Goal: Information Seeking & Learning: Learn about a topic

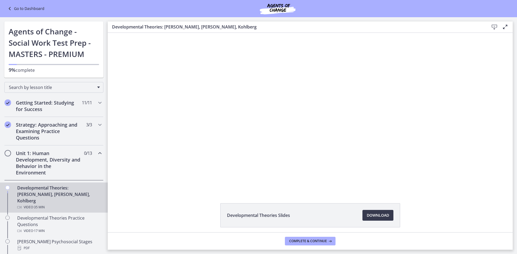
click at [37, 158] on h2 "Unit 1: Human Development, Diversity and Behavior in the Environment" at bounding box center [49, 163] width 66 height 26
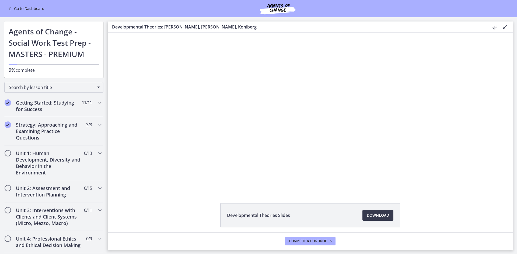
click at [52, 105] on h2 "Getting Started: Studying for Success" at bounding box center [49, 106] width 66 height 13
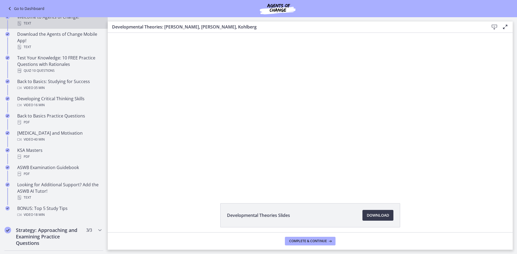
scroll to position [188, 0]
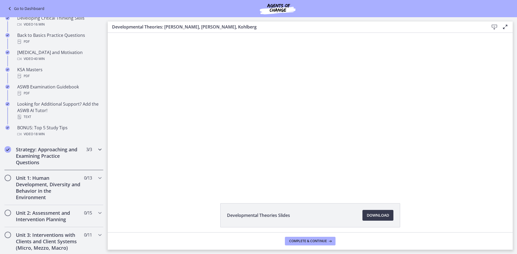
click at [52, 155] on h2 "Strategy: Approaching and Examining Practice Questions" at bounding box center [49, 155] width 66 height 19
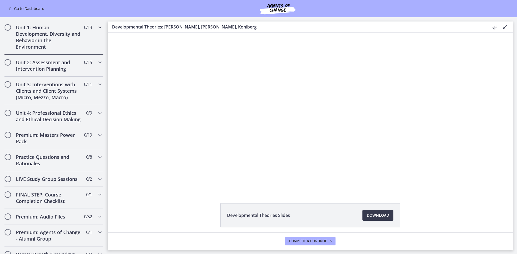
click at [44, 39] on h2 "Unit 1: Human Development, Diversity and Behavior in the Environment" at bounding box center [49, 37] width 66 height 26
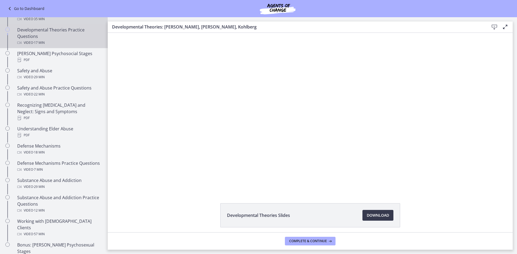
click at [65, 27] on div "Developmental Theories Practice Questions Video · 17 min" at bounding box center [59, 36] width 84 height 19
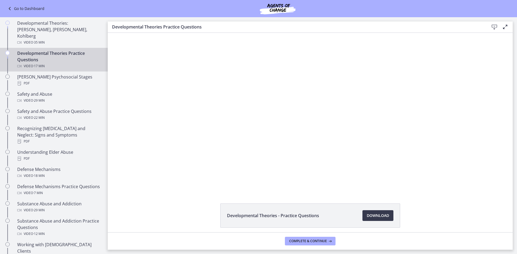
scroll to position [135, 0]
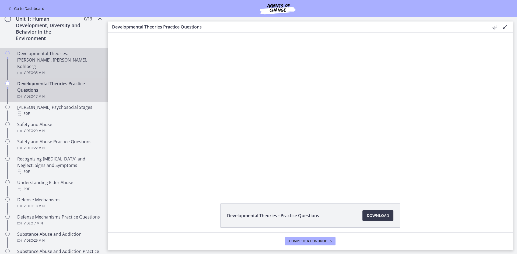
click at [53, 55] on div "Developmental Theories: [PERSON_NAME], [PERSON_NAME], Kohlberg Video · 35 min" at bounding box center [59, 63] width 84 height 26
click at [55, 80] on div "Developmental Theories Practice Questions Video · 17 min" at bounding box center [59, 89] width 84 height 19
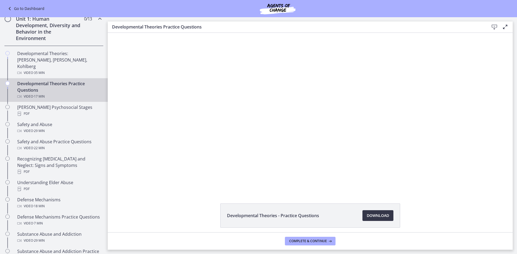
click at [377, 215] on span "Download Opens in a new window" at bounding box center [378, 216] width 22 height 6
click at [45, 104] on div "[PERSON_NAME] Psychosocial Stages PDF" at bounding box center [59, 110] width 84 height 13
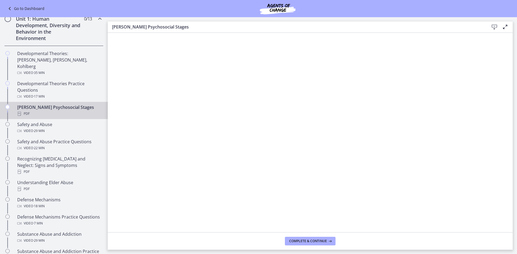
click at [495, 26] on icon at bounding box center [494, 27] width 6 height 6
click at [35, 121] on div "Safety and Abuse Video · 29 min" at bounding box center [59, 127] width 84 height 13
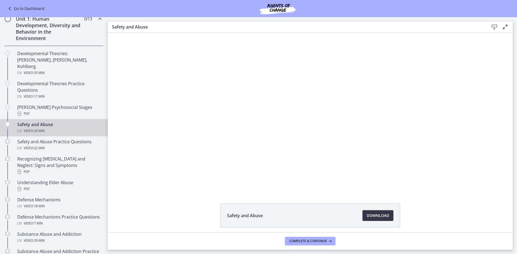
click at [382, 213] on span "Download Opens in a new window" at bounding box center [378, 216] width 22 height 6
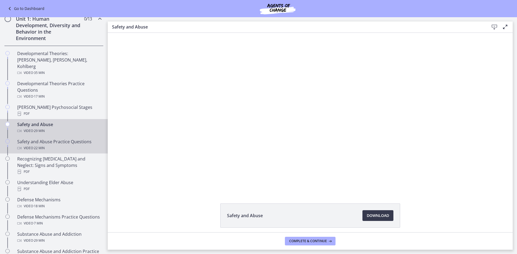
click at [55, 139] on div "Safety and Abuse Practice Questions Video · 22 min" at bounding box center [59, 145] width 84 height 13
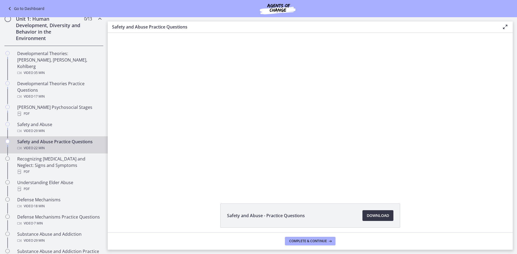
click at [381, 216] on span "Download Opens in a new window" at bounding box center [378, 216] width 22 height 6
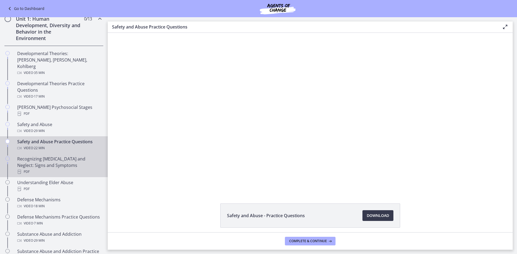
click at [54, 156] on div "Recognizing [MEDICAL_DATA] and Neglect: Signs and Symptoms PDF" at bounding box center [59, 165] width 84 height 19
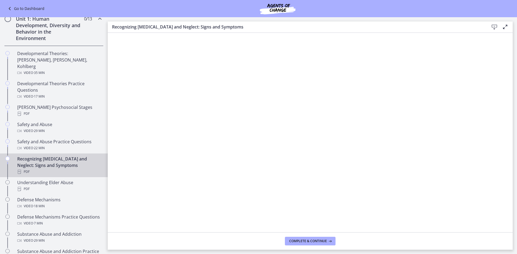
click at [493, 26] on icon at bounding box center [494, 27] width 6 height 6
click at [64, 186] on div "PDF" at bounding box center [59, 189] width 84 height 6
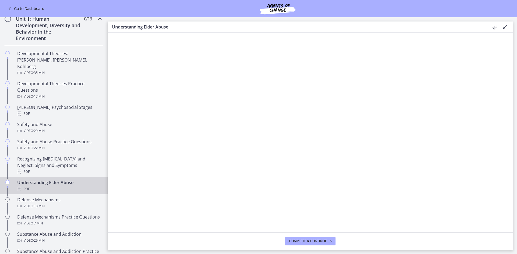
click at [494, 30] on icon at bounding box center [494, 27] width 6 height 6
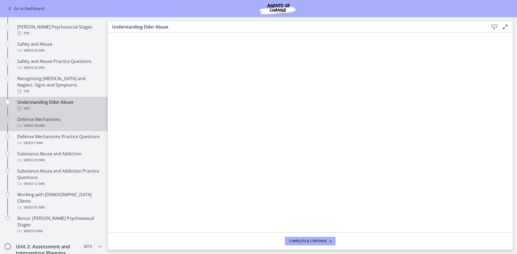
scroll to position [215, 0]
click at [54, 116] on div "Defense Mechanisms Video · 18 min" at bounding box center [59, 122] width 84 height 13
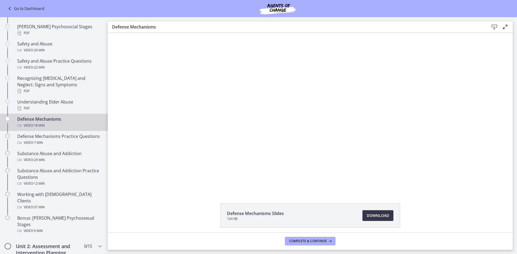
click at [383, 215] on span "Download Opens in a new window" at bounding box center [378, 216] width 22 height 6
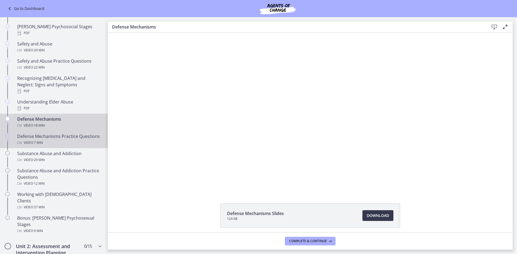
click at [56, 133] on div "Defense Mechanisms Practice Questions Video · 7 min" at bounding box center [59, 139] width 84 height 13
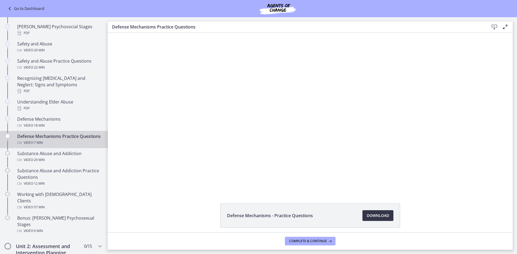
click at [381, 217] on span "Download Opens in a new window" at bounding box center [378, 216] width 22 height 6
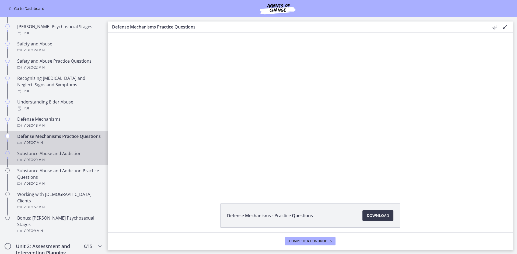
click at [61, 155] on div "Substance Abuse and Addiction Video · 29 min" at bounding box center [59, 156] width 84 height 13
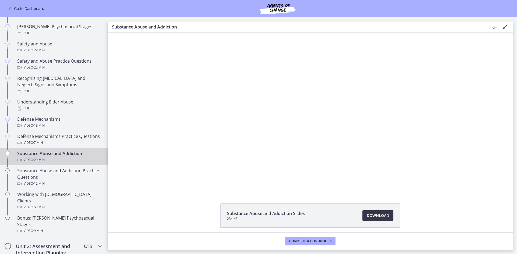
click at [376, 214] on span "Download Opens in a new window" at bounding box center [378, 216] width 22 height 6
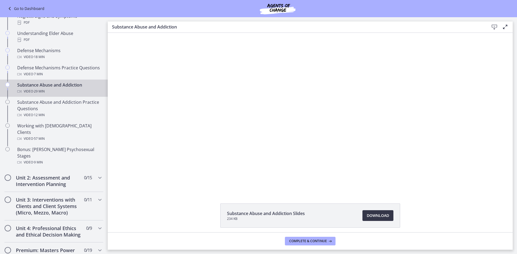
scroll to position [296, 0]
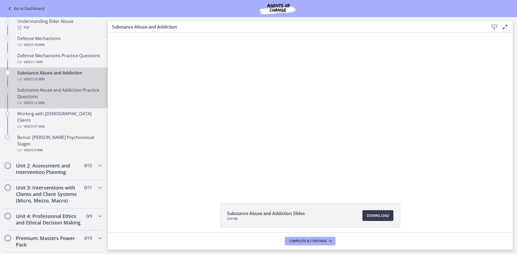
click at [68, 92] on div "Substance Abuse and Addiction Practice Questions Video · 12 min" at bounding box center [59, 96] width 84 height 19
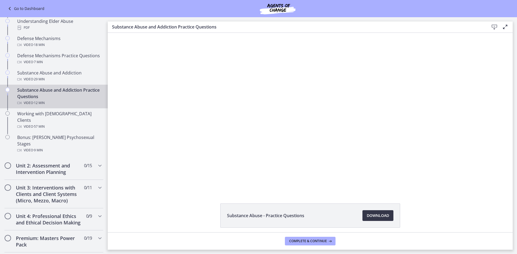
click at [373, 216] on span "Download Opens in a new window" at bounding box center [378, 216] width 22 height 6
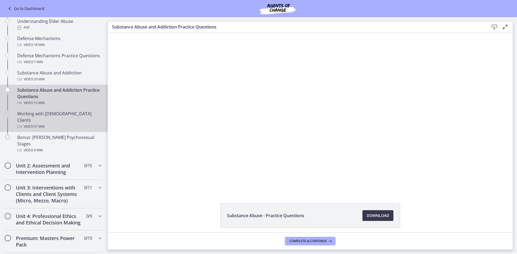
click at [50, 115] on div "Working with [DEMOGRAPHIC_DATA] Clients Video · 57 min" at bounding box center [59, 120] width 84 height 19
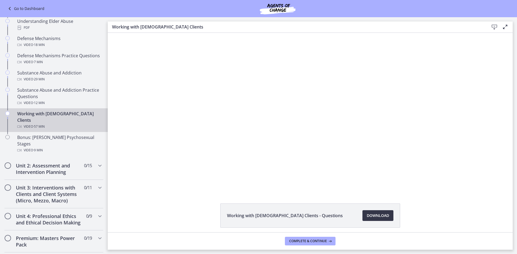
click at [381, 216] on span "Download Opens in a new window" at bounding box center [378, 216] width 22 height 6
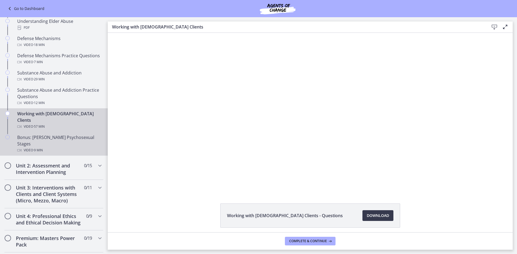
click at [61, 134] on div "Bonus: [PERSON_NAME] Psychosexual Stages Video · 9 min" at bounding box center [59, 143] width 84 height 19
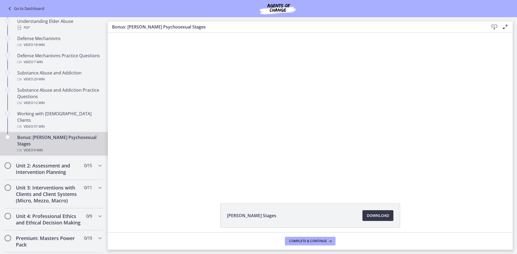
click at [383, 216] on span "Download Opens in a new window" at bounding box center [378, 216] width 22 height 6
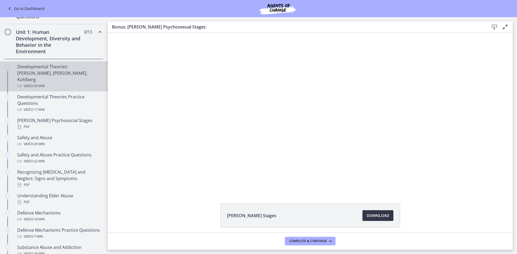
scroll to position [135, 0]
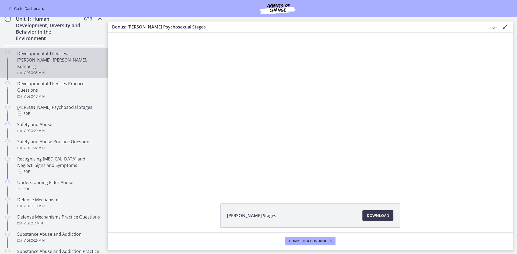
click at [73, 56] on div "Developmental Theories: [PERSON_NAME], [PERSON_NAME], Kohlberg Video · 35 min" at bounding box center [59, 63] width 84 height 26
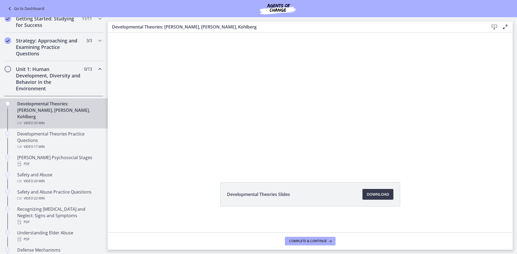
scroll to position [81, 0]
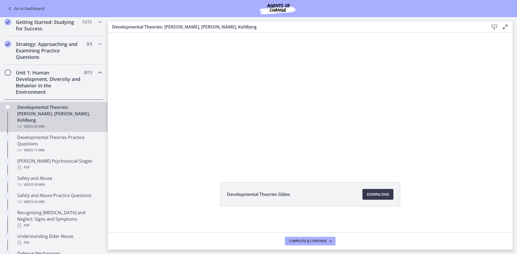
click at [32, 73] on h2 "Unit 1: Human Development, Diversity and Behavior in the Environment" at bounding box center [49, 82] width 66 height 26
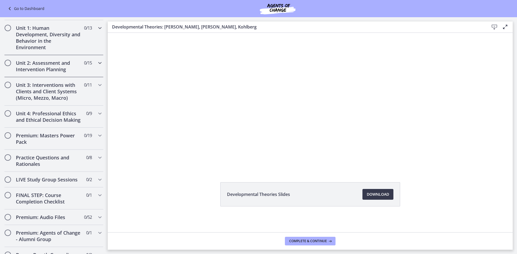
scroll to position [135, 0]
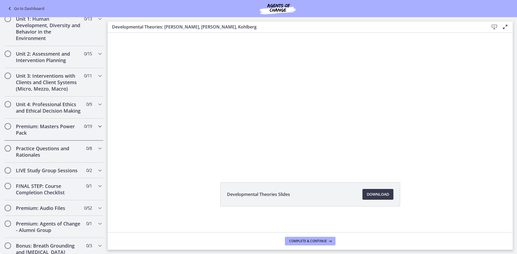
click at [72, 136] on h2 "Premium: Masters Power Pack" at bounding box center [49, 129] width 66 height 13
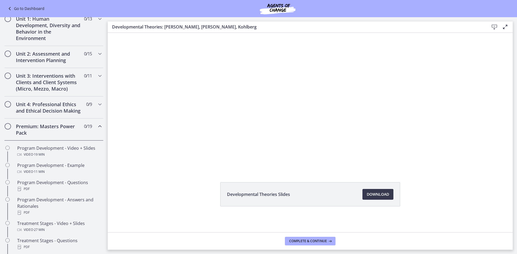
click at [64, 135] on h2 "Premium: Masters Power Pack" at bounding box center [49, 129] width 66 height 13
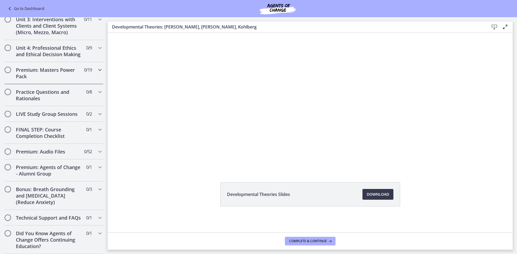
scroll to position [204, 0]
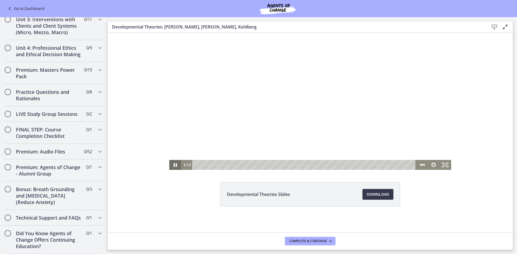
click at [173, 165] on icon "Pause" at bounding box center [175, 165] width 12 height 10
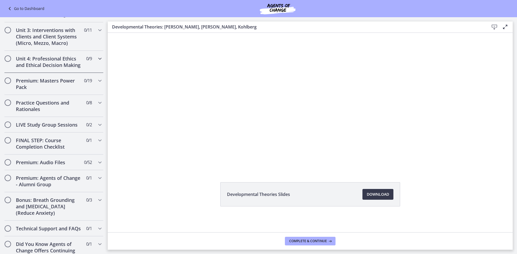
scroll to position [188, 0]
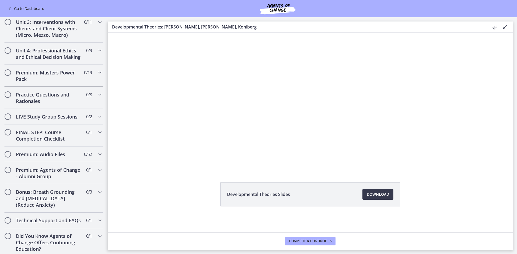
click at [59, 82] on h2 "Premium: Masters Power Pack" at bounding box center [49, 75] width 66 height 13
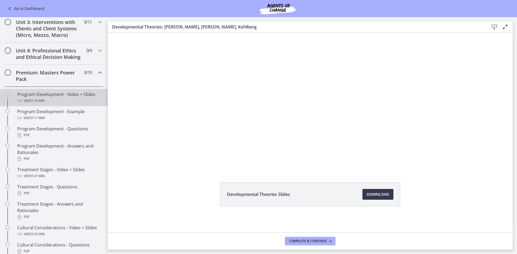
click at [53, 100] on div "Program Development - Video + Slides Video · 19 min" at bounding box center [59, 97] width 84 height 13
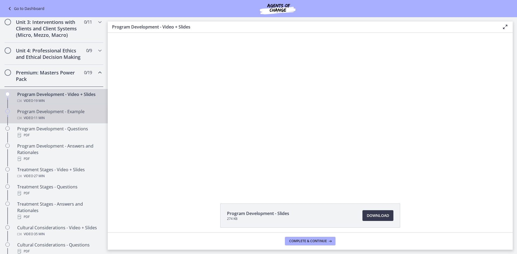
click at [50, 120] on div "Program Development - Example Video · 11 min" at bounding box center [59, 114] width 84 height 13
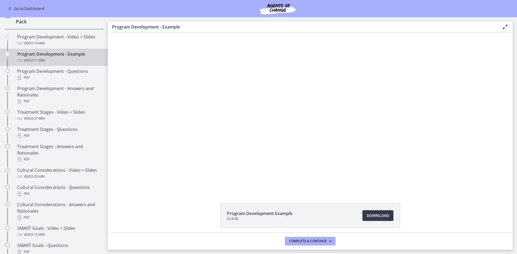
scroll to position [242, 0]
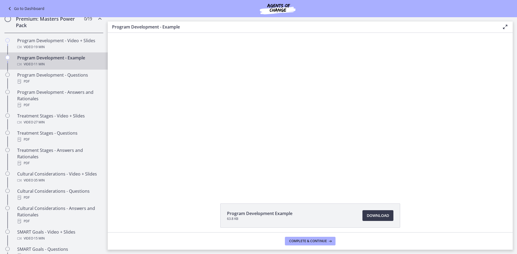
click at [64, 27] on h2 "Premium: Masters Power Pack" at bounding box center [49, 22] width 66 height 13
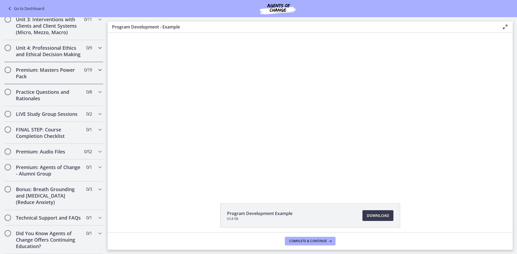
scroll to position [204, 0]
click at [53, 127] on h2 "FINAL STEP: Course Completion Checklist" at bounding box center [49, 133] width 66 height 13
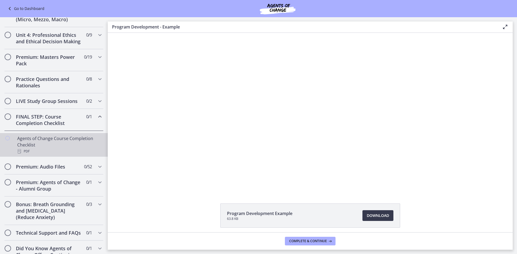
click at [55, 148] on div "Agents of Change Course Completion Checklist PDF" at bounding box center [59, 144] width 84 height 19
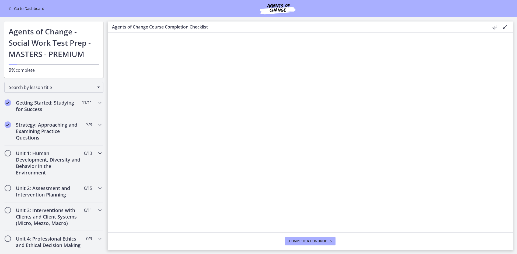
click at [50, 154] on h2 "Unit 1: Human Development, Diversity and Behavior in the Environment" at bounding box center [49, 163] width 66 height 26
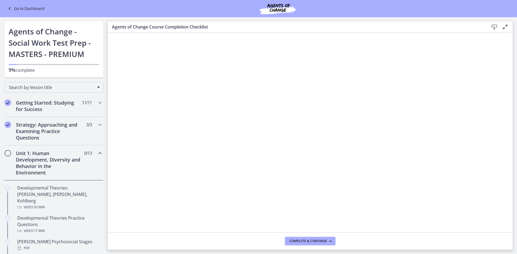
click at [46, 153] on h2 "Unit 1: Human Development, Diversity and Behavior in the Environment" at bounding box center [49, 163] width 66 height 26
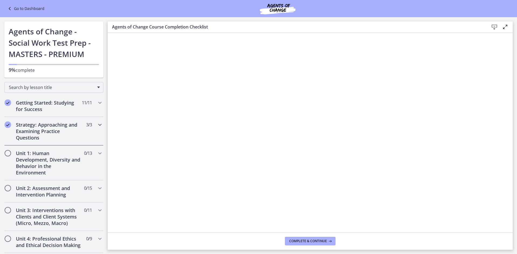
click at [47, 132] on h2 "Strategy: Approaching and Examining Practice Questions" at bounding box center [49, 131] width 66 height 19
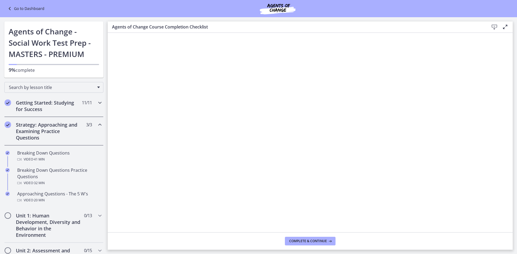
click at [33, 106] on h2 "Getting Started: Studying for Success" at bounding box center [49, 106] width 66 height 13
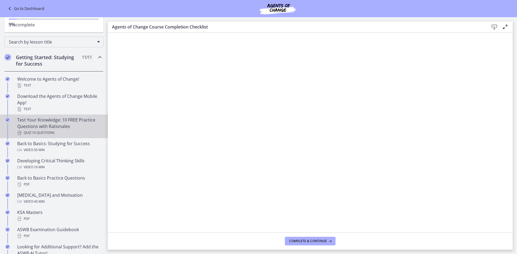
scroll to position [54, 0]
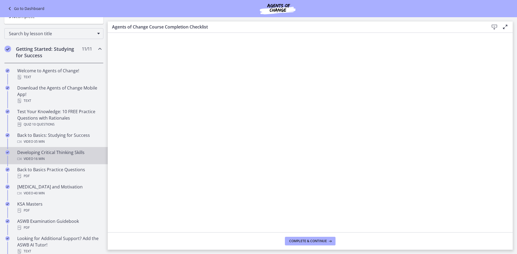
click at [59, 153] on div "Developing Critical Thinking Skills Video · 16 min" at bounding box center [59, 155] width 84 height 13
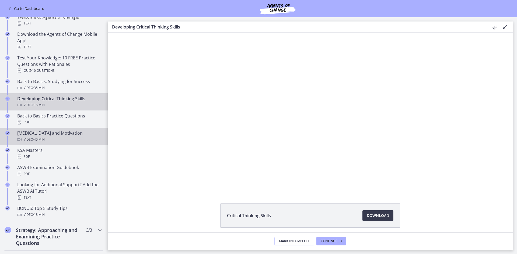
scroll to position [135, 0]
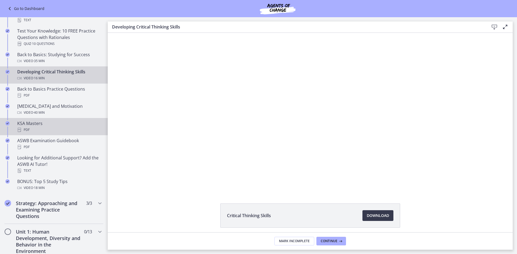
click at [49, 128] on div "PDF" at bounding box center [59, 130] width 84 height 6
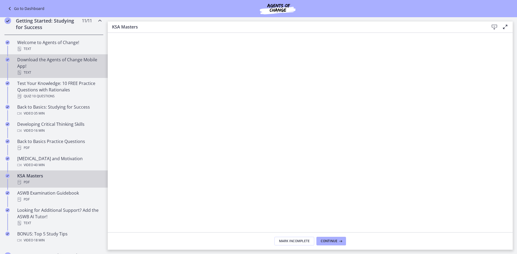
scroll to position [81, 0]
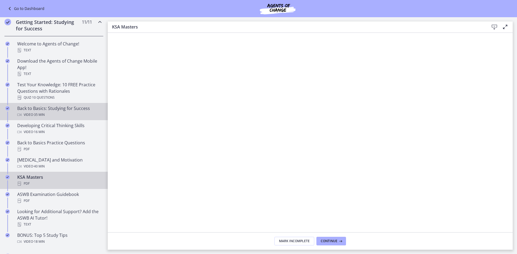
click at [56, 110] on div "Back to Basics: Studying for Success Video · 35 min" at bounding box center [59, 111] width 84 height 13
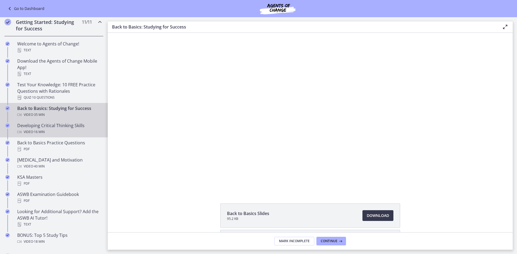
click at [58, 127] on div "Developing Critical Thinking Skills Video · 16 min" at bounding box center [59, 128] width 84 height 13
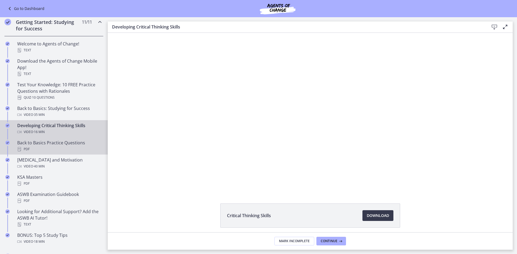
click at [57, 148] on div "PDF" at bounding box center [59, 149] width 84 height 6
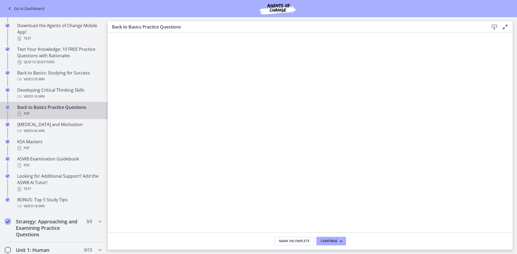
scroll to position [135, 0]
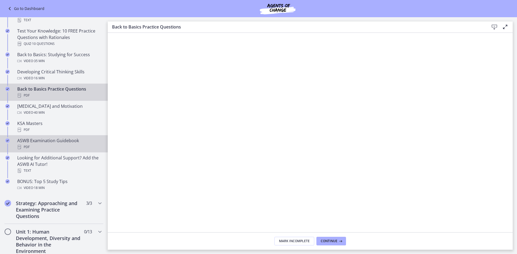
click at [57, 148] on div "PDF" at bounding box center [59, 147] width 84 height 6
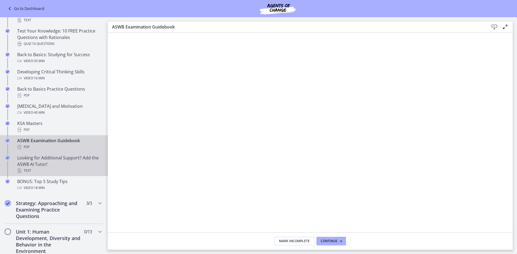
scroll to position [162, 0]
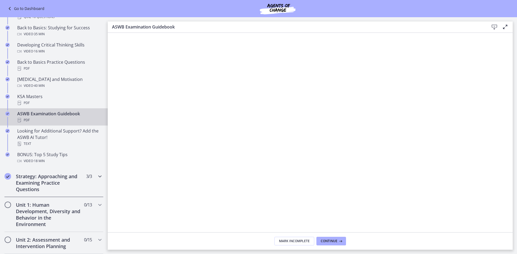
click at [53, 178] on h2 "Strategy: Approaching and Examining Practice Questions" at bounding box center [49, 182] width 66 height 19
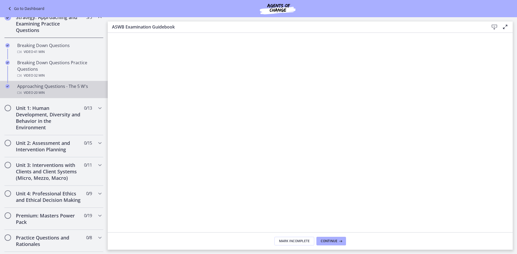
scroll to position [81, 0]
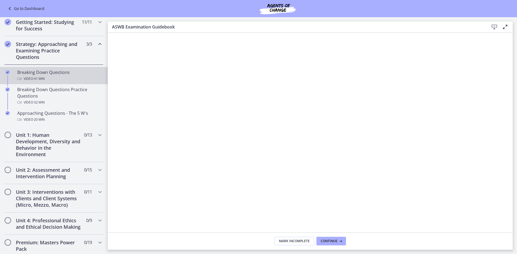
click at [58, 78] on div "Video · 41 min" at bounding box center [59, 79] width 84 height 6
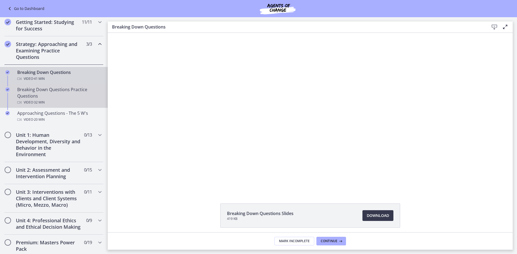
click at [49, 90] on div "Breaking Down Questions Practice Questions Video · 32 min" at bounding box center [59, 95] width 84 height 19
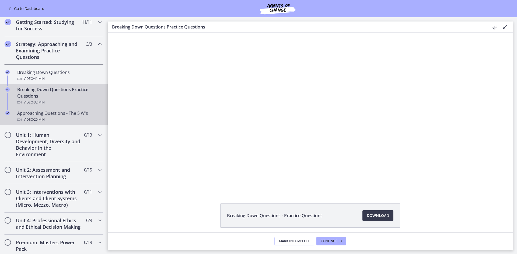
click at [50, 113] on div "Approaching Questions - The 5 W's Video · 20 min" at bounding box center [59, 116] width 84 height 13
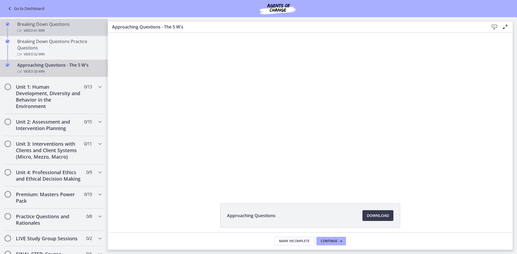
scroll to position [135, 0]
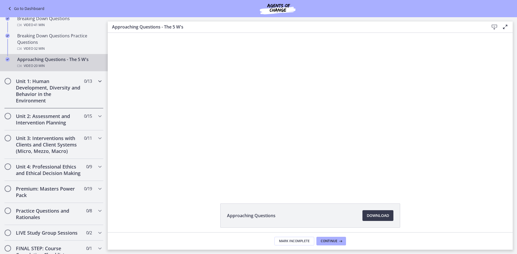
click at [44, 85] on h2 "Unit 1: Human Development, Diversity and Behavior in the Environment" at bounding box center [49, 91] width 66 height 26
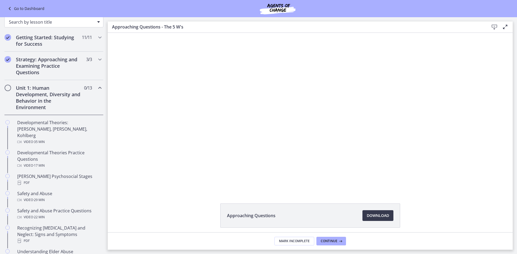
scroll to position [0, 0]
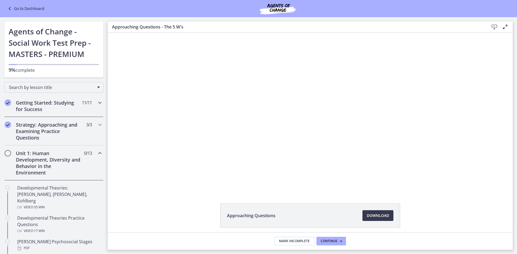
click at [32, 101] on h2 "Getting Started: Studying for Success" at bounding box center [49, 106] width 66 height 13
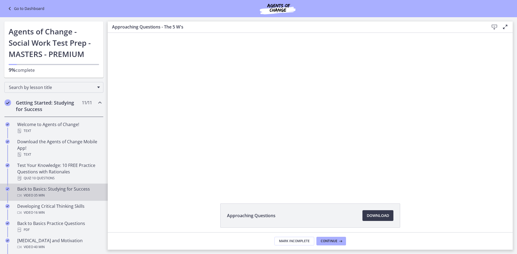
click at [59, 193] on div "Video · 35 min" at bounding box center [59, 195] width 84 height 6
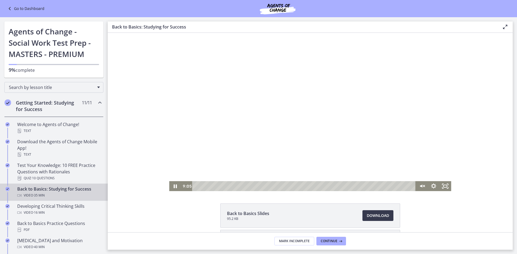
click at [250, 187] on div "Playbar" at bounding box center [305, 186] width 216 height 10
click at [302, 185] on div "17:32" at bounding box center [305, 186] width 216 height 10
click at [363, 185] on div "27:34" at bounding box center [305, 186] width 216 height 10
click at [386, 187] on div "31:18" at bounding box center [305, 186] width 216 height 10
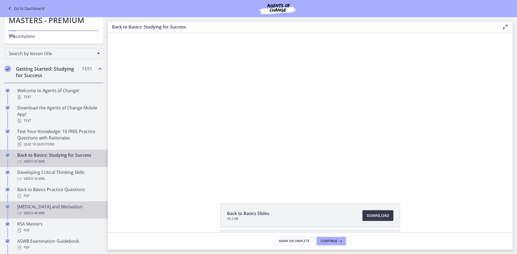
scroll to position [54, 0]
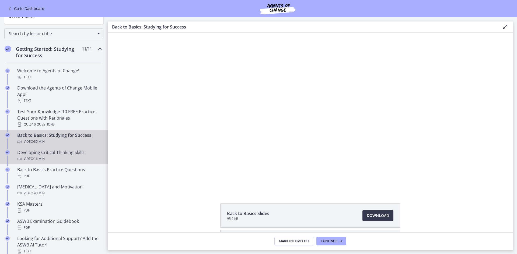
click at [57, 152] on div "Developing Critical Thinking Skills Video · 16 min" at bounding box center [59, 155] width 84 height 13
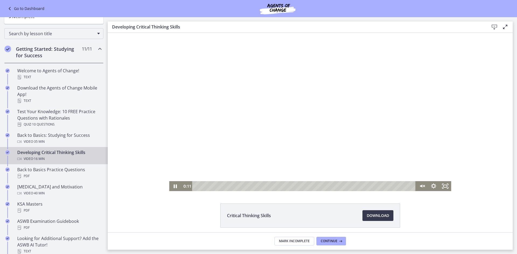
click at [249, 186] on div "Playbar" at bounding box center [305, 186] width 216 height 10
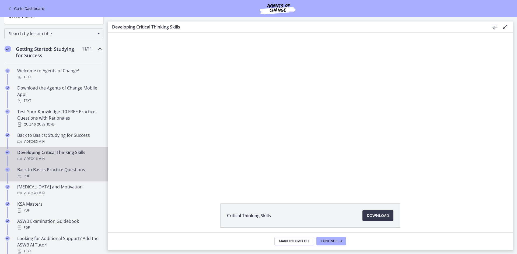
click at [57, 175] on div "PDF" at bounding box center [59, 176] width 84 height 6
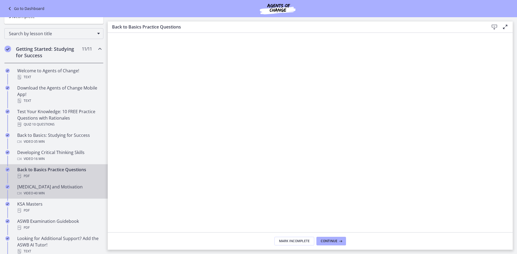
click at [58, 187] on div "[MEDICAL_DATA] and Motivation Video · 40 min" at bounding box center [59, 190] width 84 height 13
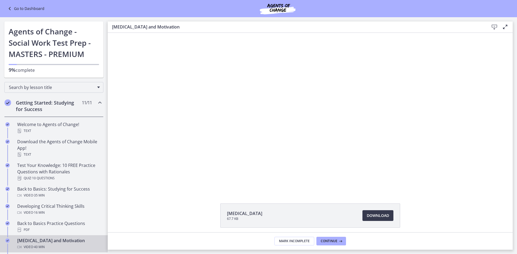
click at [57, 110] on h2 "Getting Started: Studying for Success" at bounding box center [49, 106] width 66 height 13
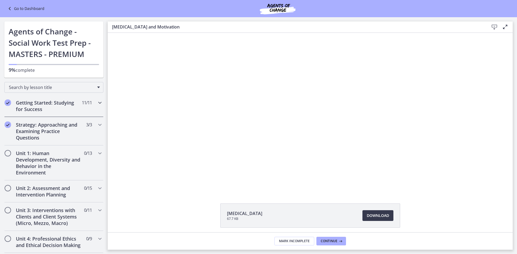
click at [57, 107] on h2 "Getting Started: Studying for Success" at bounding box center [49, 106] width 66 height 13
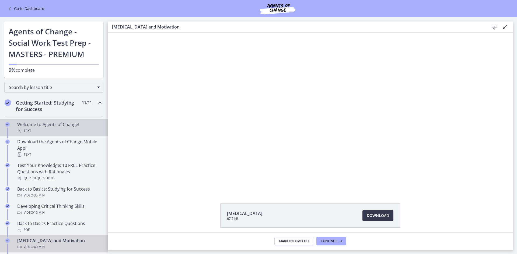
click at [54, 123] on div "Welcome to Agents of Change! Text" at bounding box center [59, 127] width 84 height 13
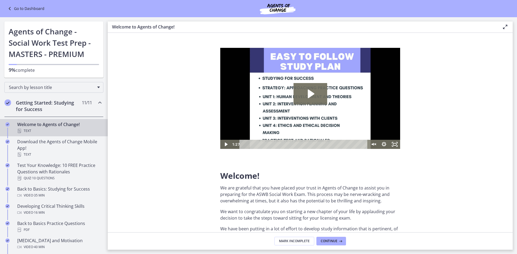
click at [274, 144] on div "Playbar" at bounding box center [304, 144] width 122 height 9
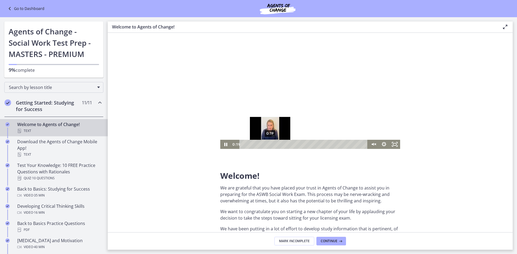
drag, startPoint x: 273, startPoint y: 144, endPoint x: 250, endPoint y: 144, distance: 23.2
click at [268, 144] on div "Playbar" at bounding box center [269, 144] width 3 height 3
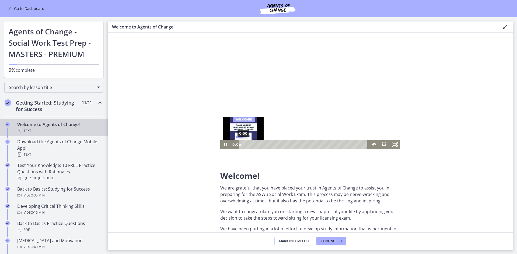
click at [243, 144] on div "0:00" at bounding box center [304, 144] width 122 height 9
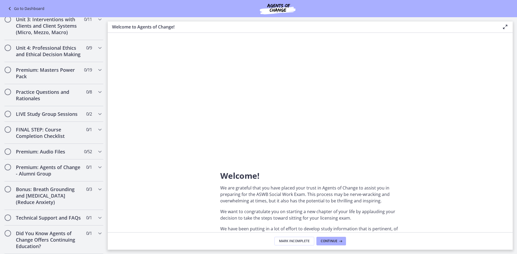
scroll to position [417, 0]
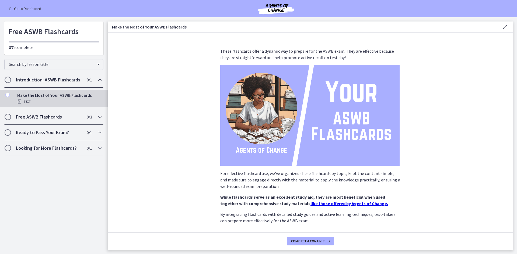
click at [68, 116] on h2 "Free ASWB Flashcards" at bounding box center [49, 117] width 66 height 6
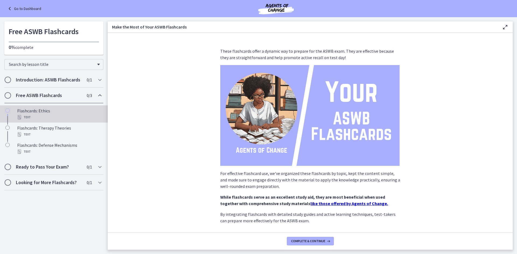
click at [68, 116] on div "Text" at bounding box center [59, 117] width 84 height 6
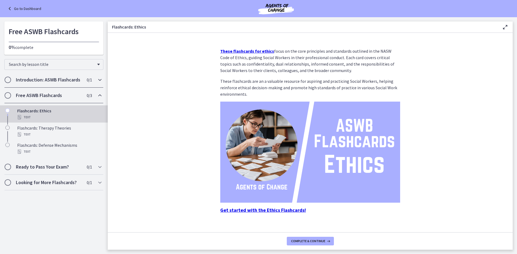
click at [62, 80] on h2 "Introduction: ASWB Flashcards" at bounding box center [49, 80] width 66 height 6
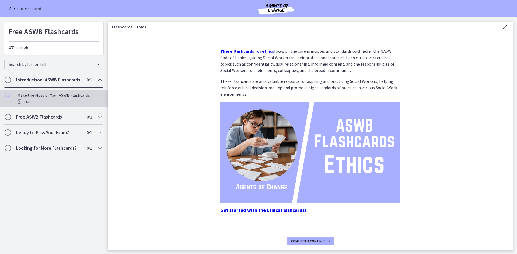
click at [54, 100] on div "Text" at bounding box center [59, 102] width 84 height 6
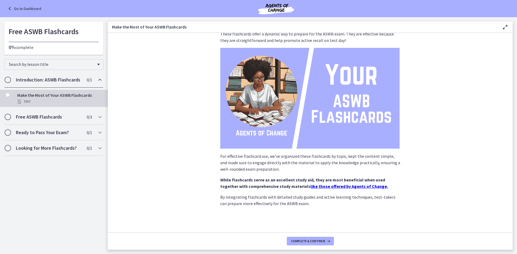
scroll to position [28, 0]
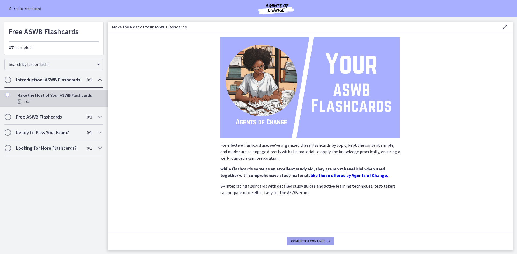
click at [324, 240] on span "Complete & continue" at bounding box center [308, 241] width 34 height 4
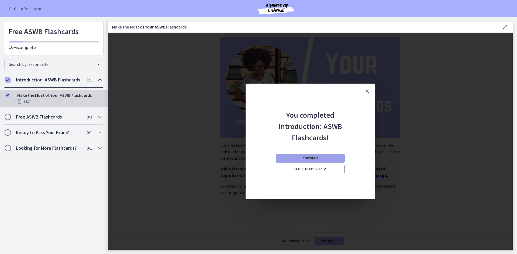
click at [329, 160] on button "Continue" at bounding box center [310, 158] width 69 height 9
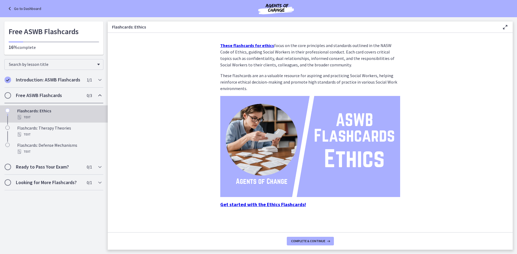
scroll to position [7, 0]
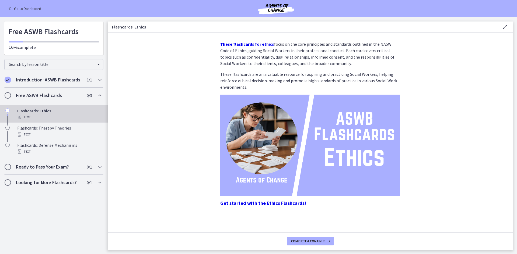
click at [276, 204] on strong "Get started with the Ethics Flashcards!" at bounding box center [263, 203] width 86 height 6
click at [256, 44] on strong "These flashcards for ethics" at bounding box center [247, 43] width 54 height 5
click at [321, 143] on img at bounding box center [310, 145] width 180 height 101
